Goal: Information Seeking & Learning: Learn about a topic

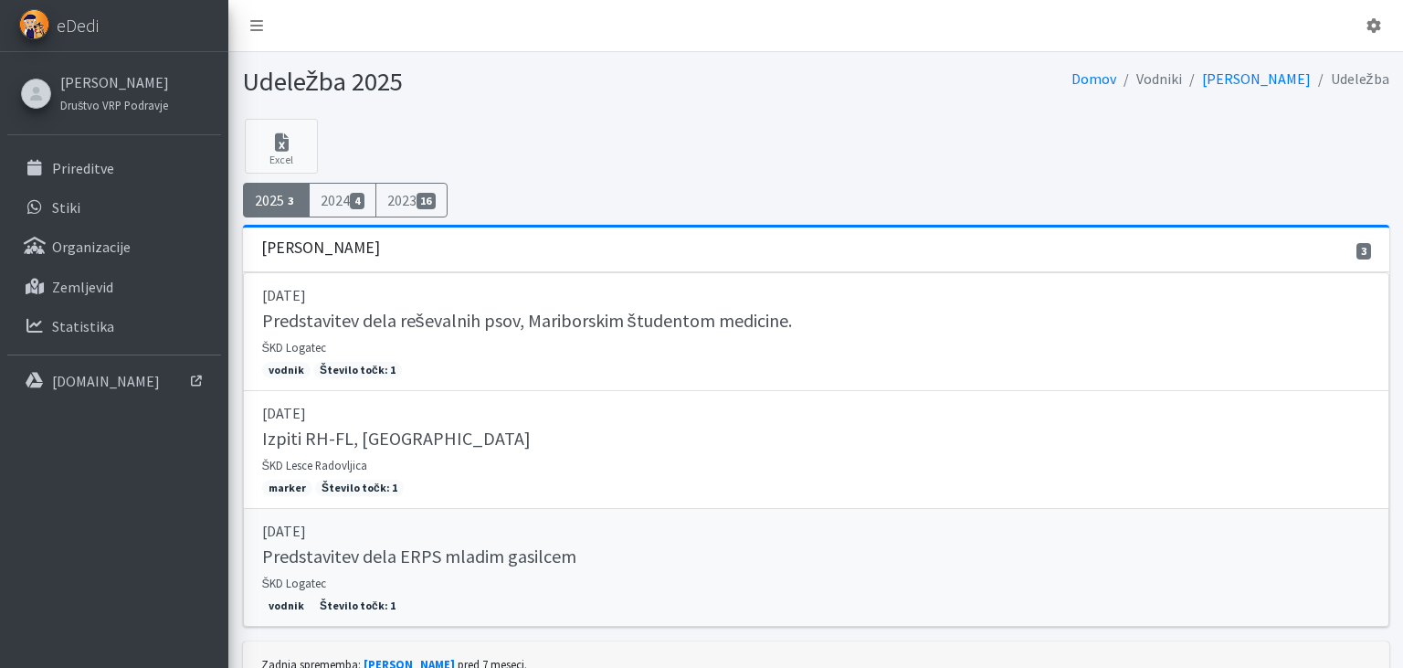
click at [450, 553] on h5 "Predstavitev dela ERPS mladim gasilcem" at bounding box center [419, 556] width 314 height 22
click at [287, 317] on h5 "Predstavitev dela reševalnih psov, Mariborskim študentom medicine." at bounding box center [527, 321] width 530 height 22
click at [330, 433] on h5 "Izpiti RH-FL, MT" at bounding box center [396, 438] width 269 height 22
click at [101, 99] on small "Društvo VRP Podravje" at bounding box center [114, 105] width 108 height 15
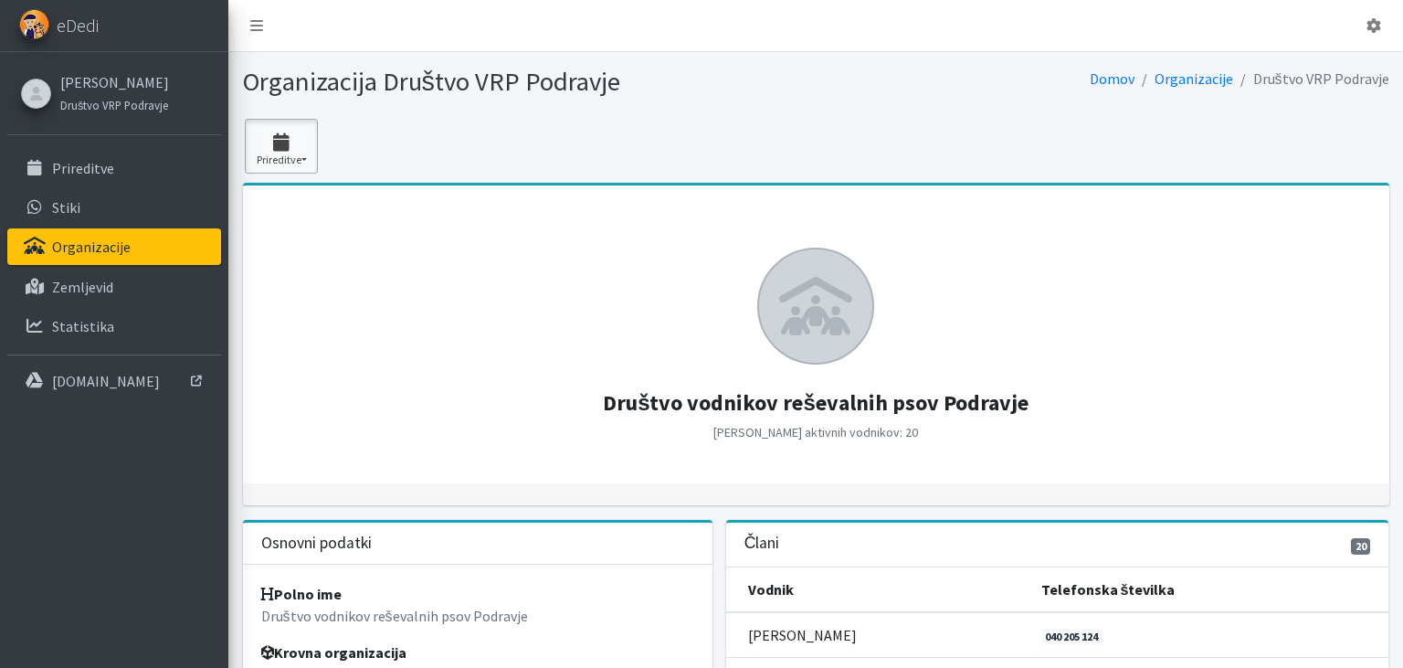
click at [297, 159] on button "Prireditve" at bounding box center [281, 146] width 73 height 55
click at [266, 233] on link "2024 4" at bounding box center [318, 227] width 144 height 29
click at [276, 127] on button "Prireditve" at bounding box center [281, 146] width 73 height 55
click at [276, 203] on link "2025 3" at bounding box center [318, 198] width 144 height 29
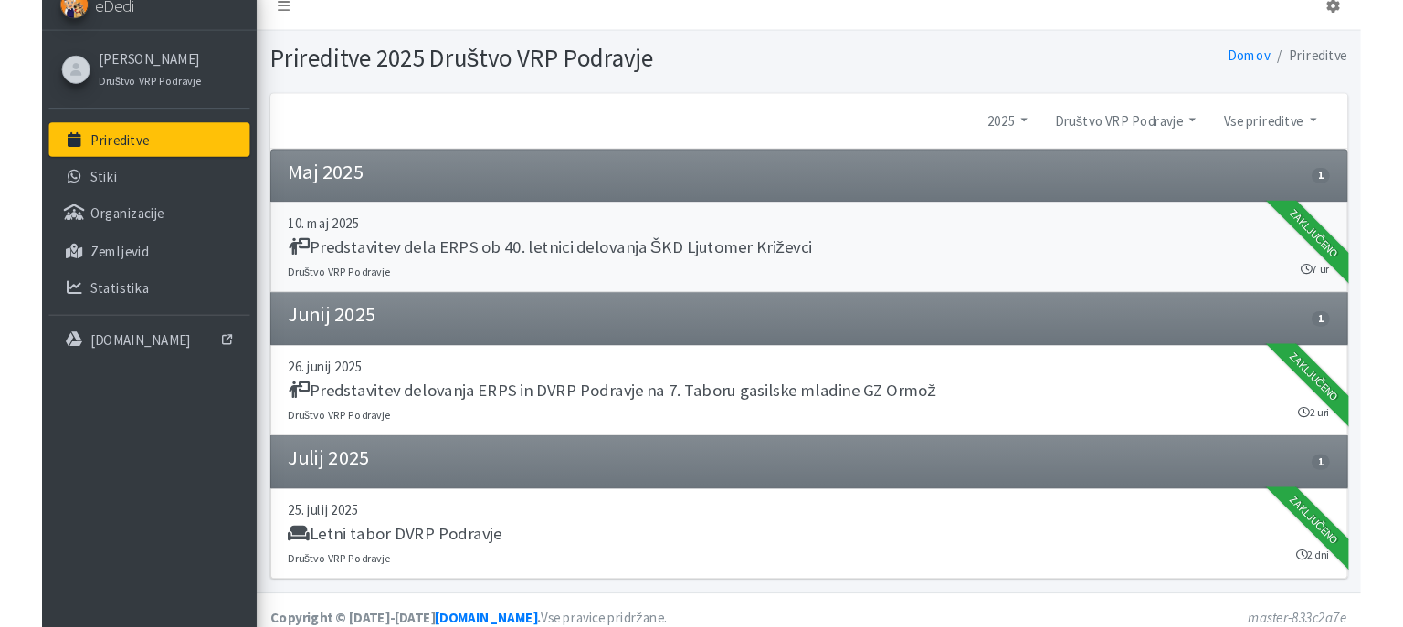
scroll to position [33, 0]
